Goal: Navigation & Orientation: Find specific page/section

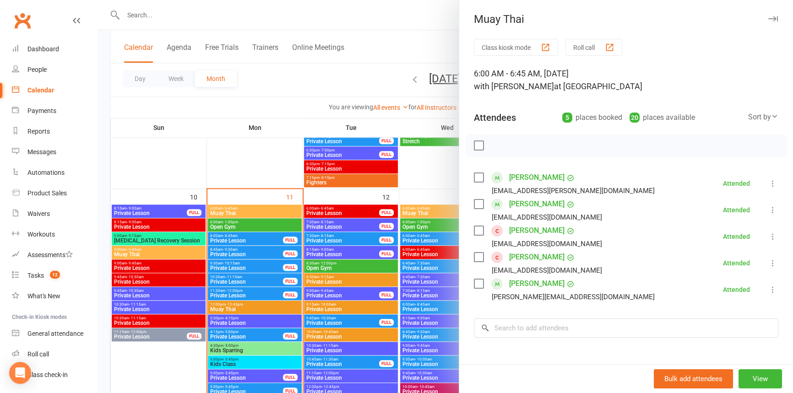
click at [768, 18] on icon "button" at bounding box center [773, 18] width 10 height 5
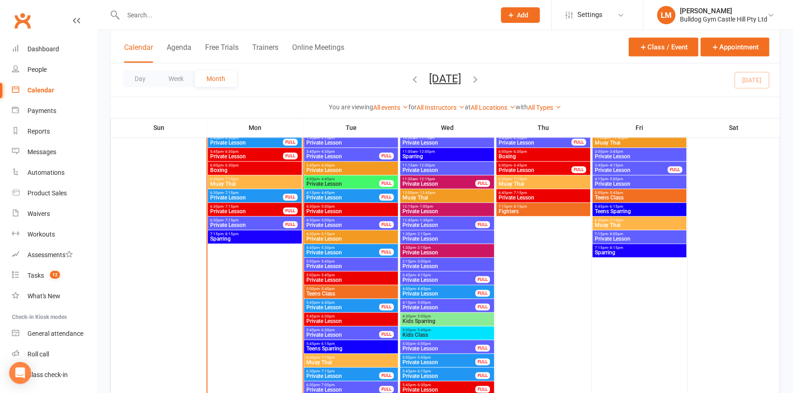
scroll to position [1498, 0]
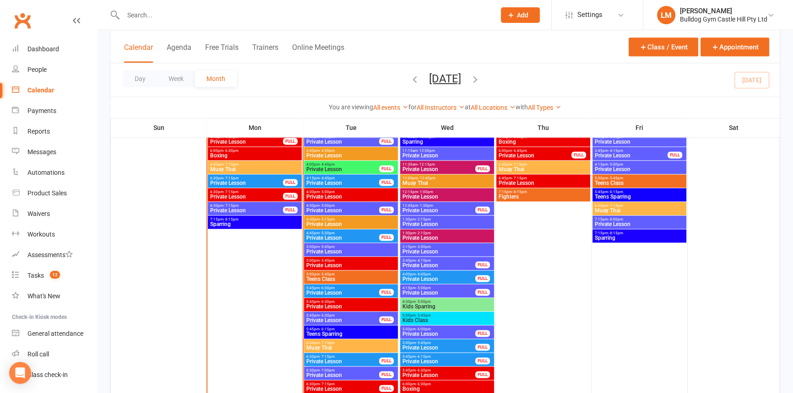
click at [322, 318] on span "Private Lesson" at bounding box center [343, 320] width 74 height 5
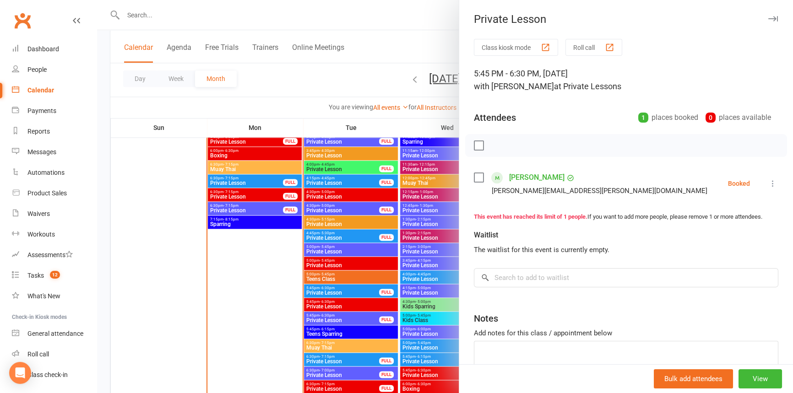
click at [768, 15] on button "button" at bounding box center [773, 18] width 11 height 11
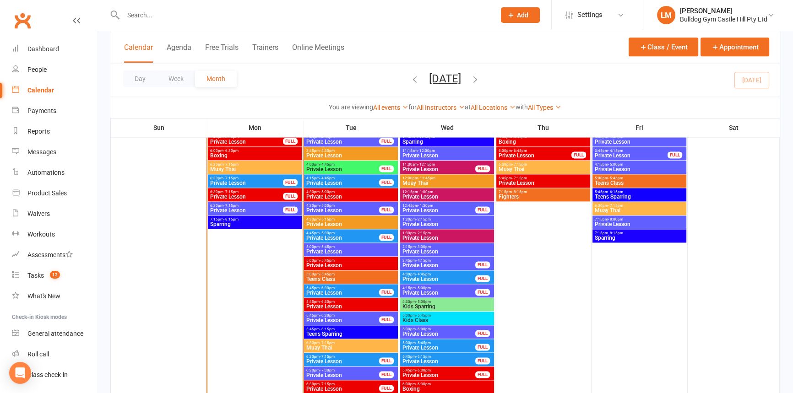
scroll to position [1540, 0]
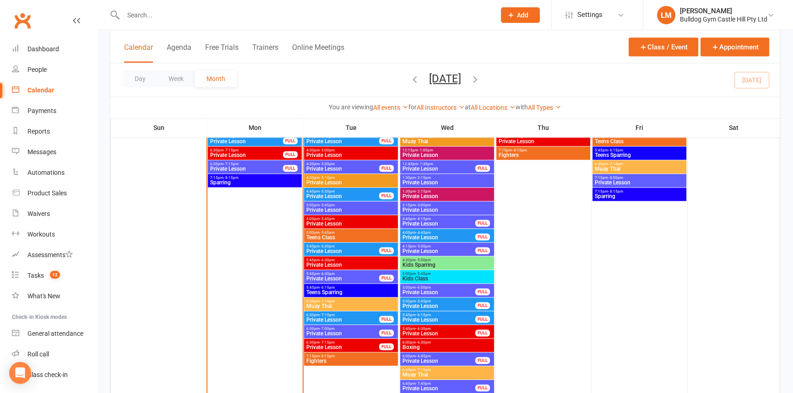
click at [346, 343] on span "6:30pm - 7:15pm" at bounding box center [343, 343] width 74 height 4
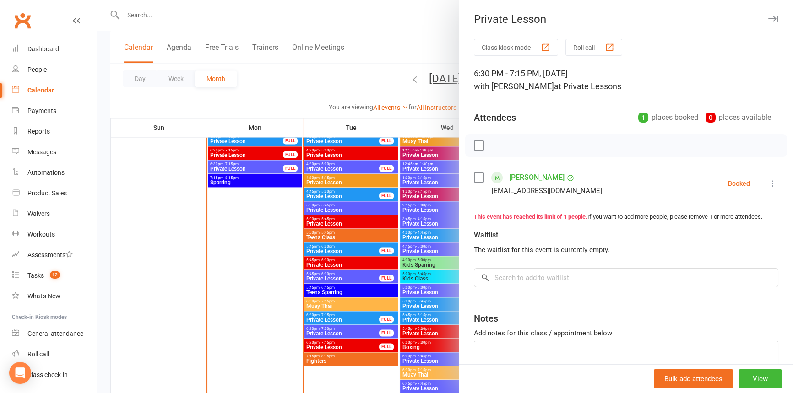
click at [768, 14] on button "button" at bounding box center [773, 18] width 11 height 11
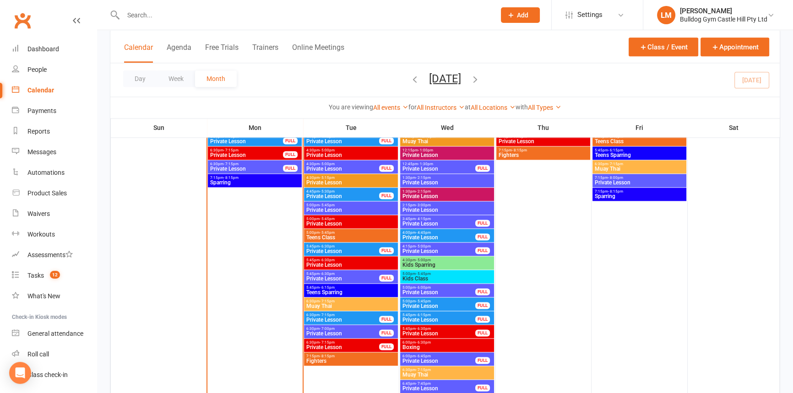
click at [342, 329] on span "6:30pm - 7:00pm" at bounding box center [343, 329] width 74 height 4
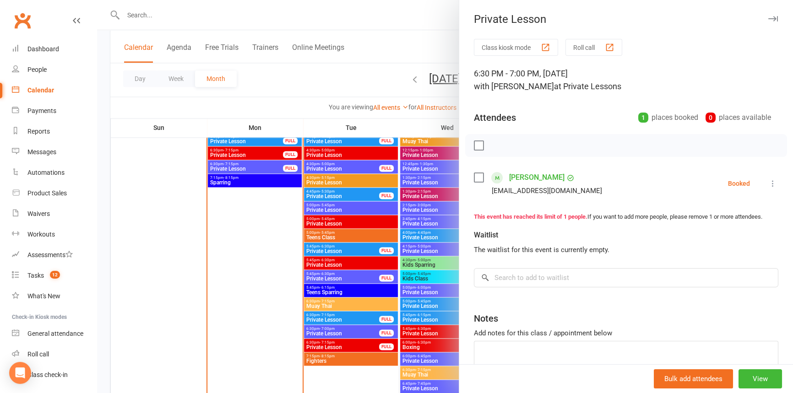
click at [768, 17] on icon "button" at bounding box center [773, 18] width 10 height 5
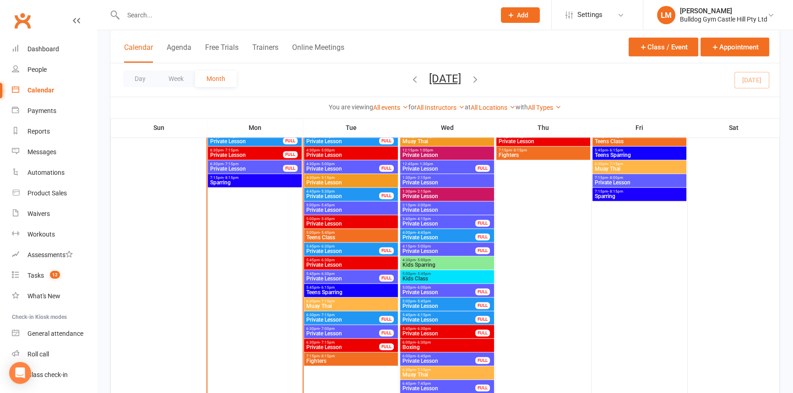
click at [334, 273] on span "5:45pm - 6:30pm" at bounding box center [343, 274] width 74 height 4
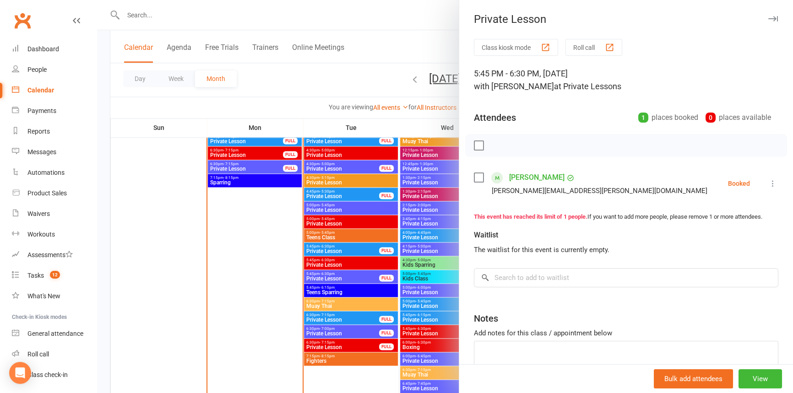
click at [768, 19] on icon "button" at bounding box center [773, 18] width 10 height 5
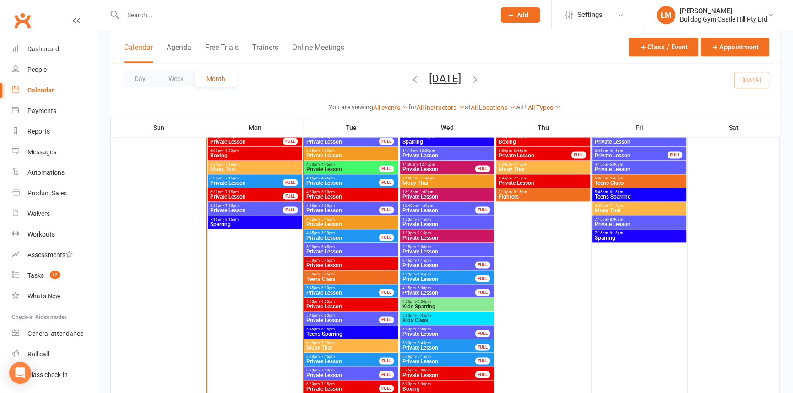
scroll to position [1457, 0]
